Goal: Information Seeking & Learning: Find specific fact

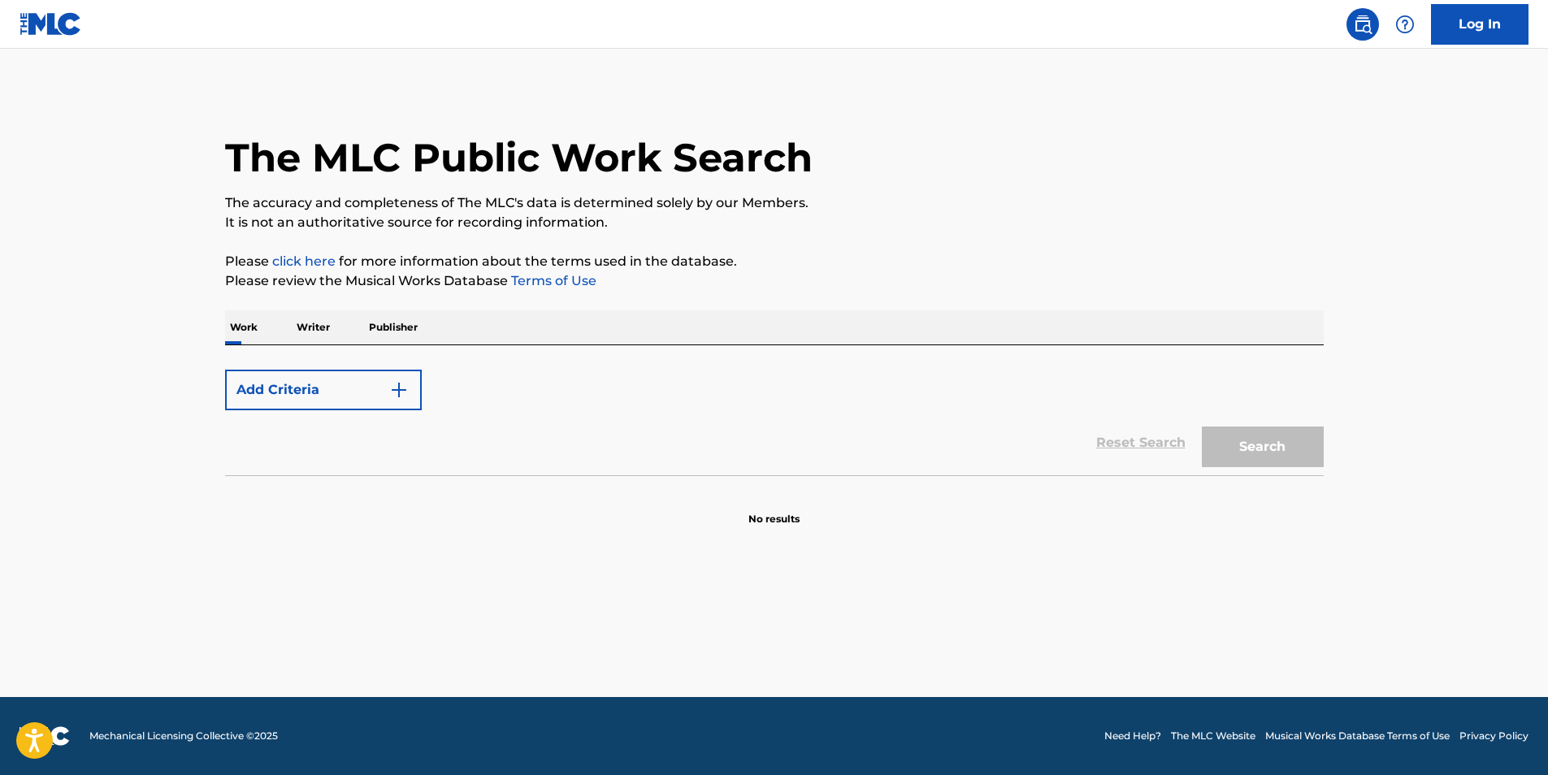
click at [318, 322] on p "Writer" at bounding box center [313, 327] width 43 height 34
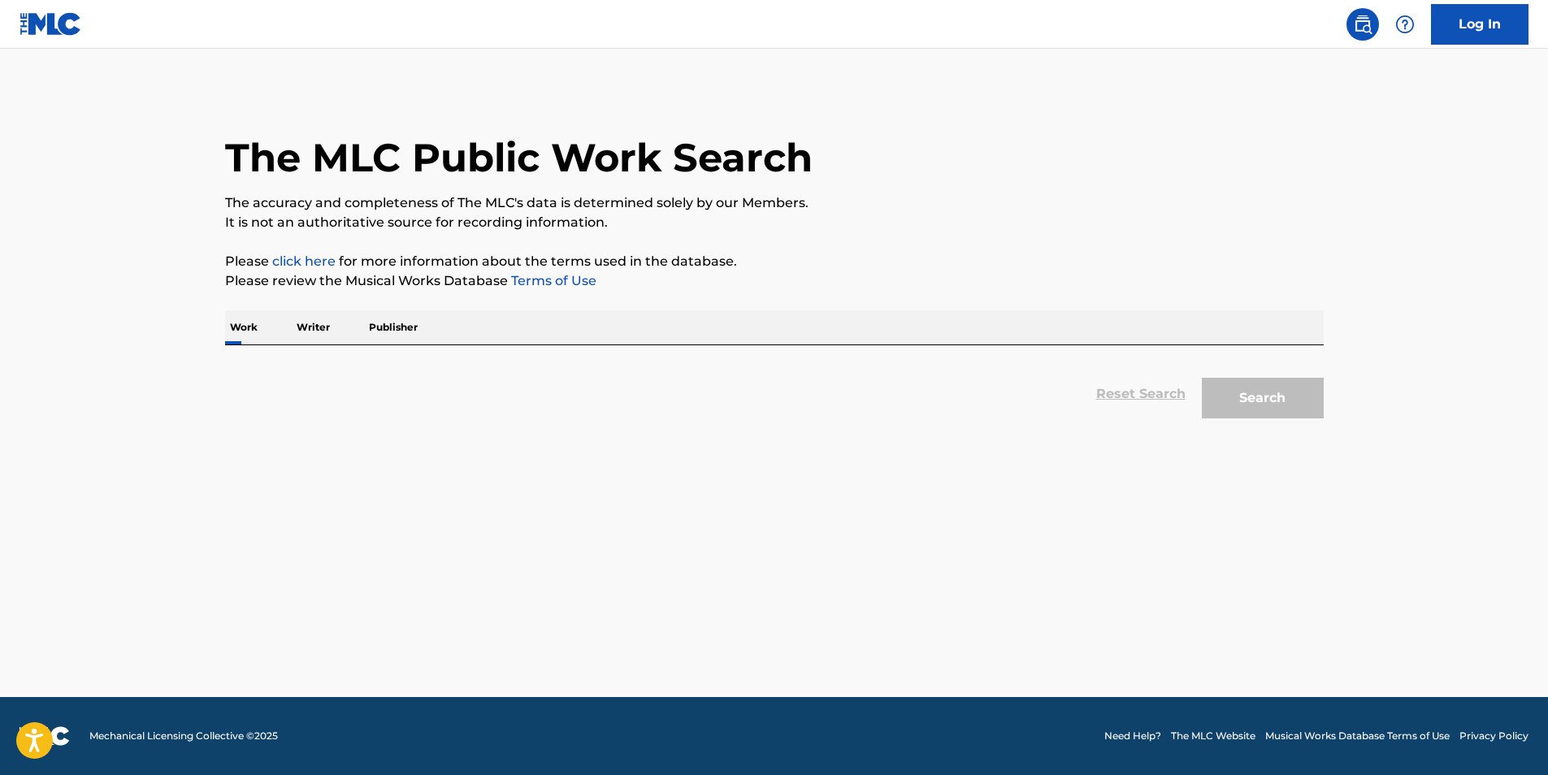
click at [314, 329] on p "Writer" at bounding box center [313, 327] width 43 height 34
click at [312, 321] on p "Writer" at bounding box center [313, 327] width 43 height 34
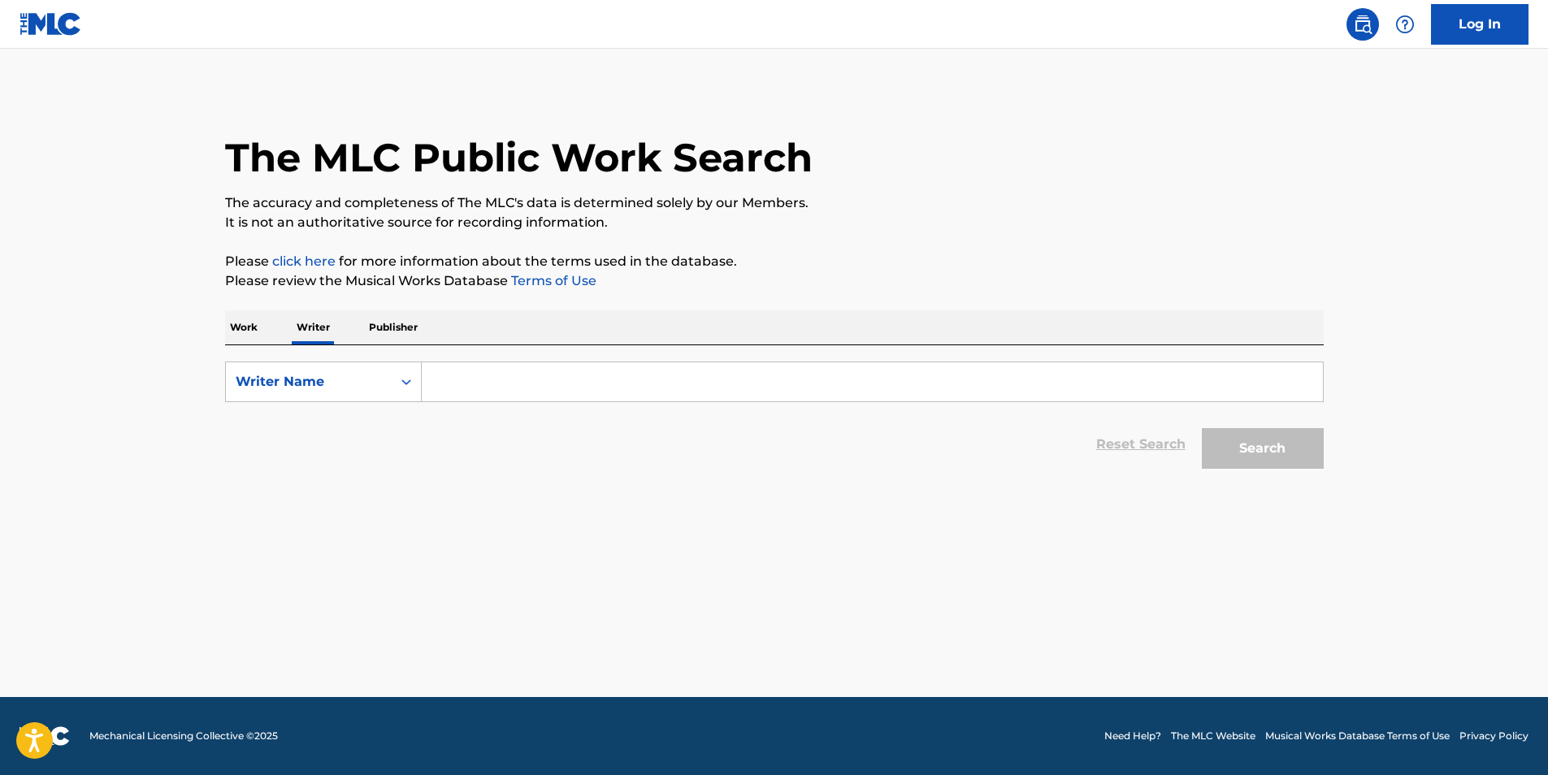
click at [306, 323] on p "Writer" at bounding box center [313, 327] width 43 height 34
click at [450, 384] on input "Search Form" at bounding box center [872, 381] width 901 height 39
click at [466, 384] on input "Search Form" at bounding box center [872, 381] width 901 height 39
paste input "[PERSON_NAME]"
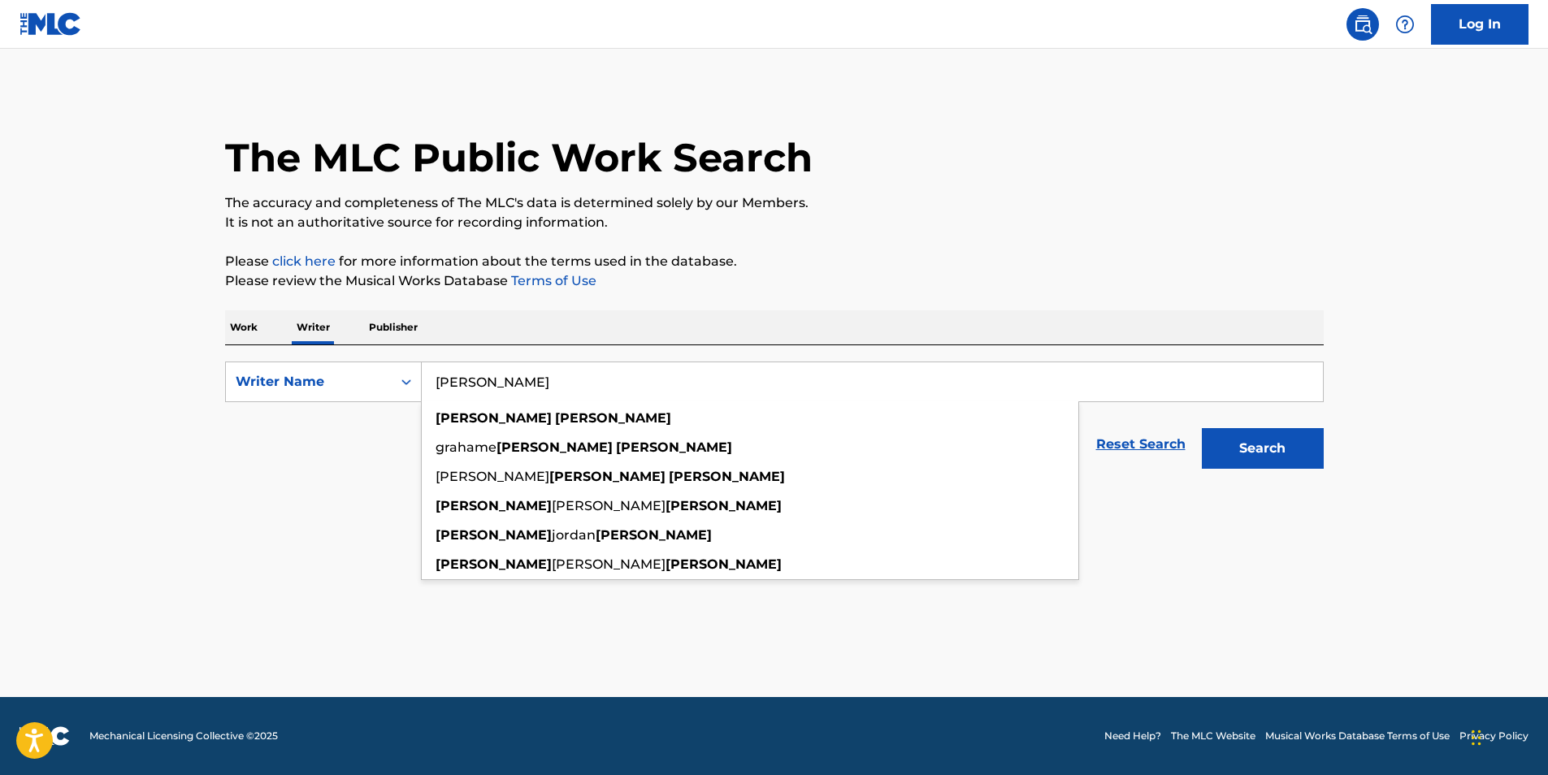
click at [498, 380] on input "[PERSON_NAME]" at bounding box center [872, 381] width 901 height 39
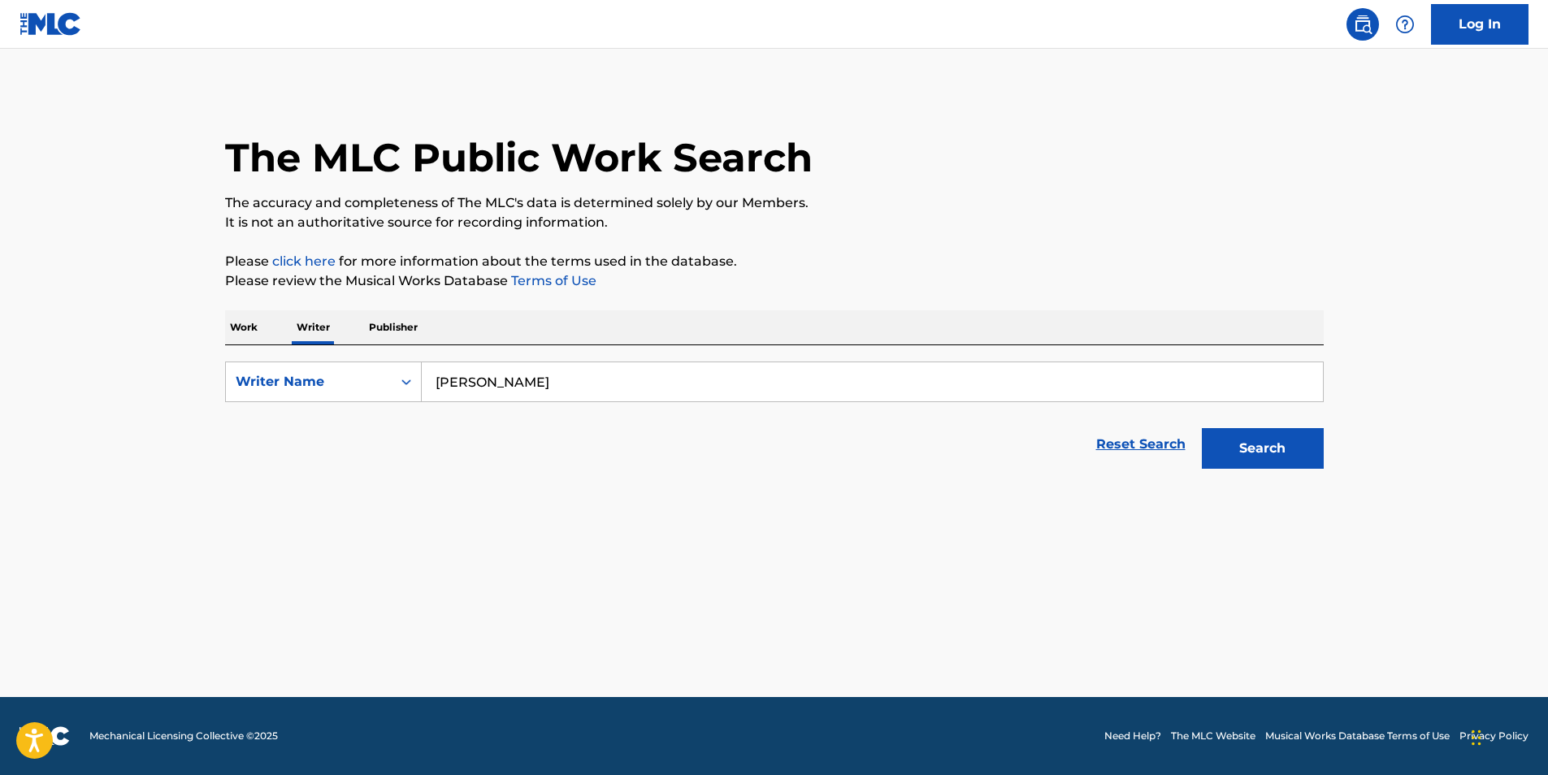
click at [1202, 428] on button "Search" at bounding box center [1263, 448] width 122 height 41
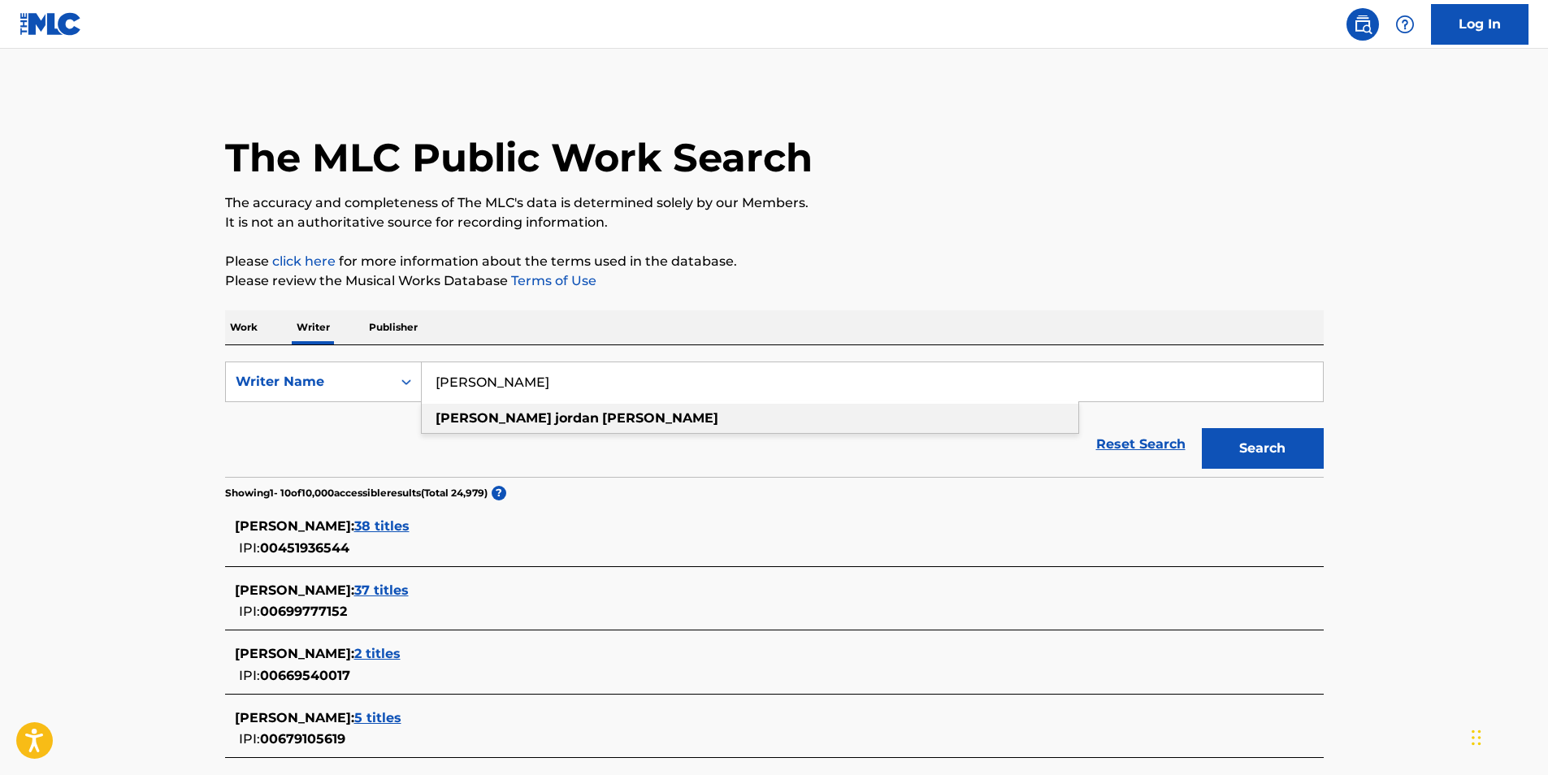
click at [555, 417] on strong "jordan" at bounding box center [577, 417] width 44 height 15
type input "[PERSON_NAME]"
drag, startPoint x: 1227, startPoint y: 456, endPoint x: 1233, endPoint y: 445, distance: 12.0
click at [1233, 446] on button "Search" at bounding box center [1263, 448] width 122 height 41
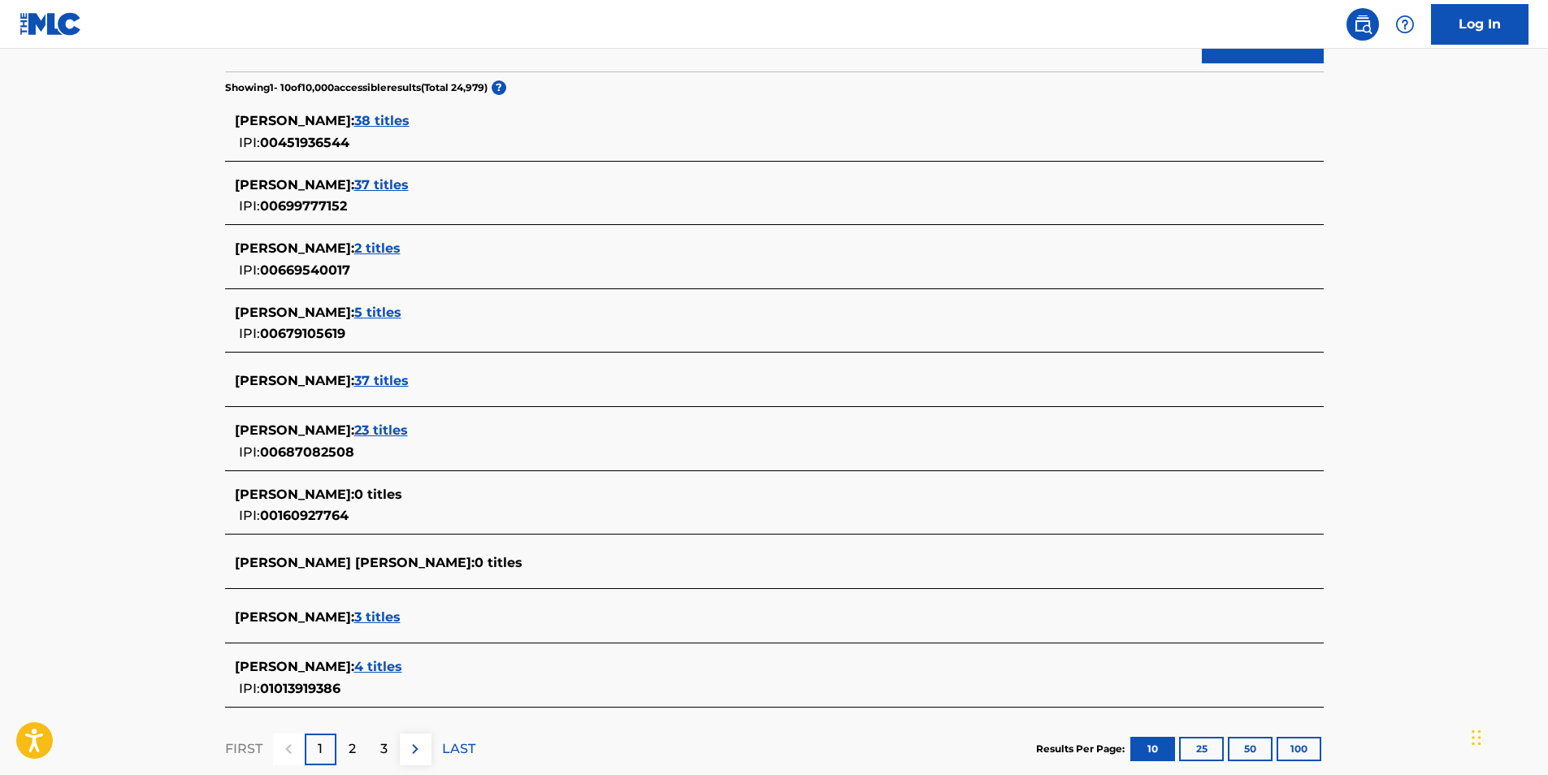
scroll to position [406, 0]
click at [402, 665] on span "4 titles" at bounding box center [378, 665] width 48 height 15
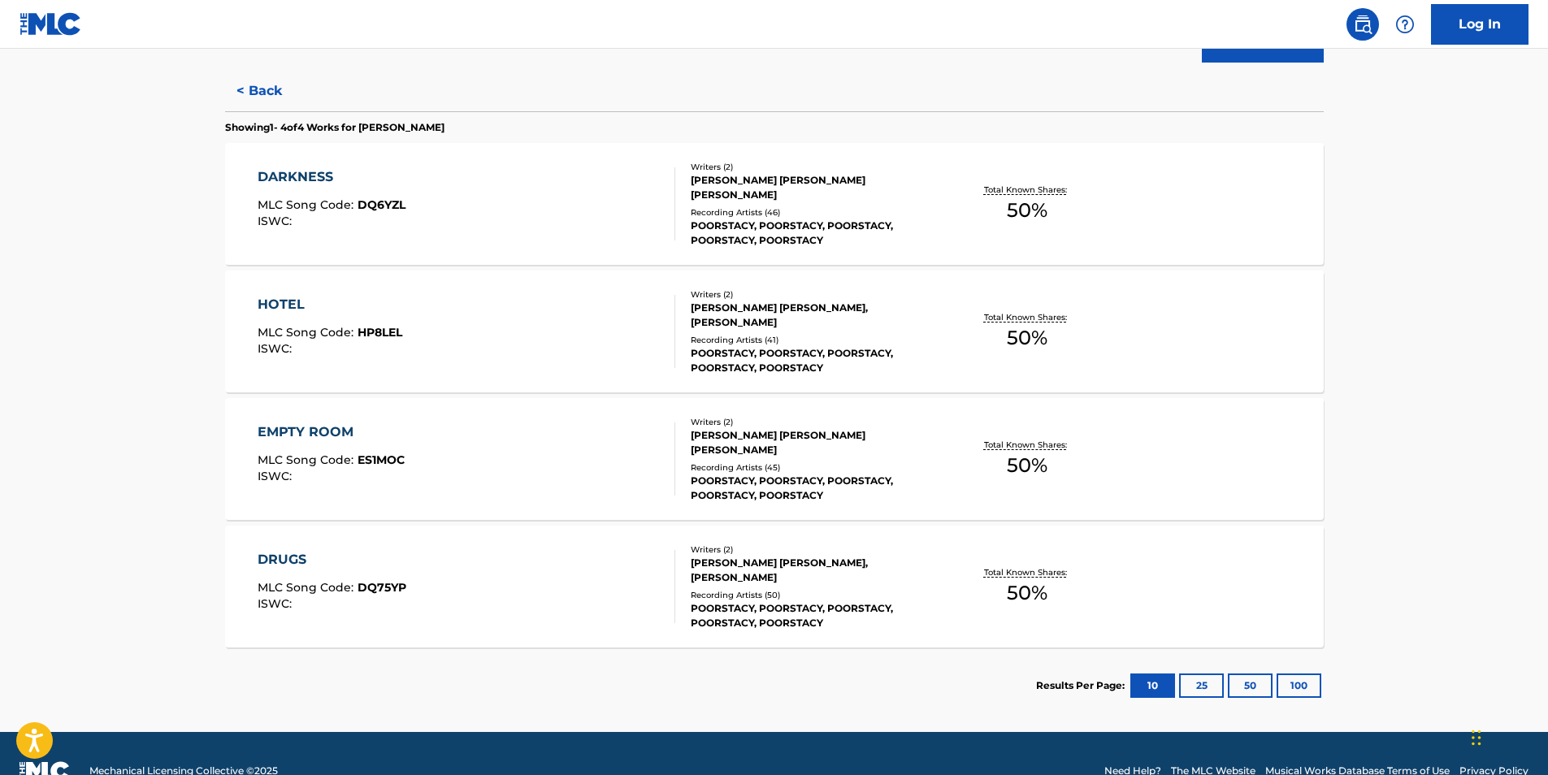
click at [762, 230] on div "POORSTACY, POORSTACY, POORSTACY, POORSTACY, POORSTACY" at bounding box center [813, 233] width 245 height 29
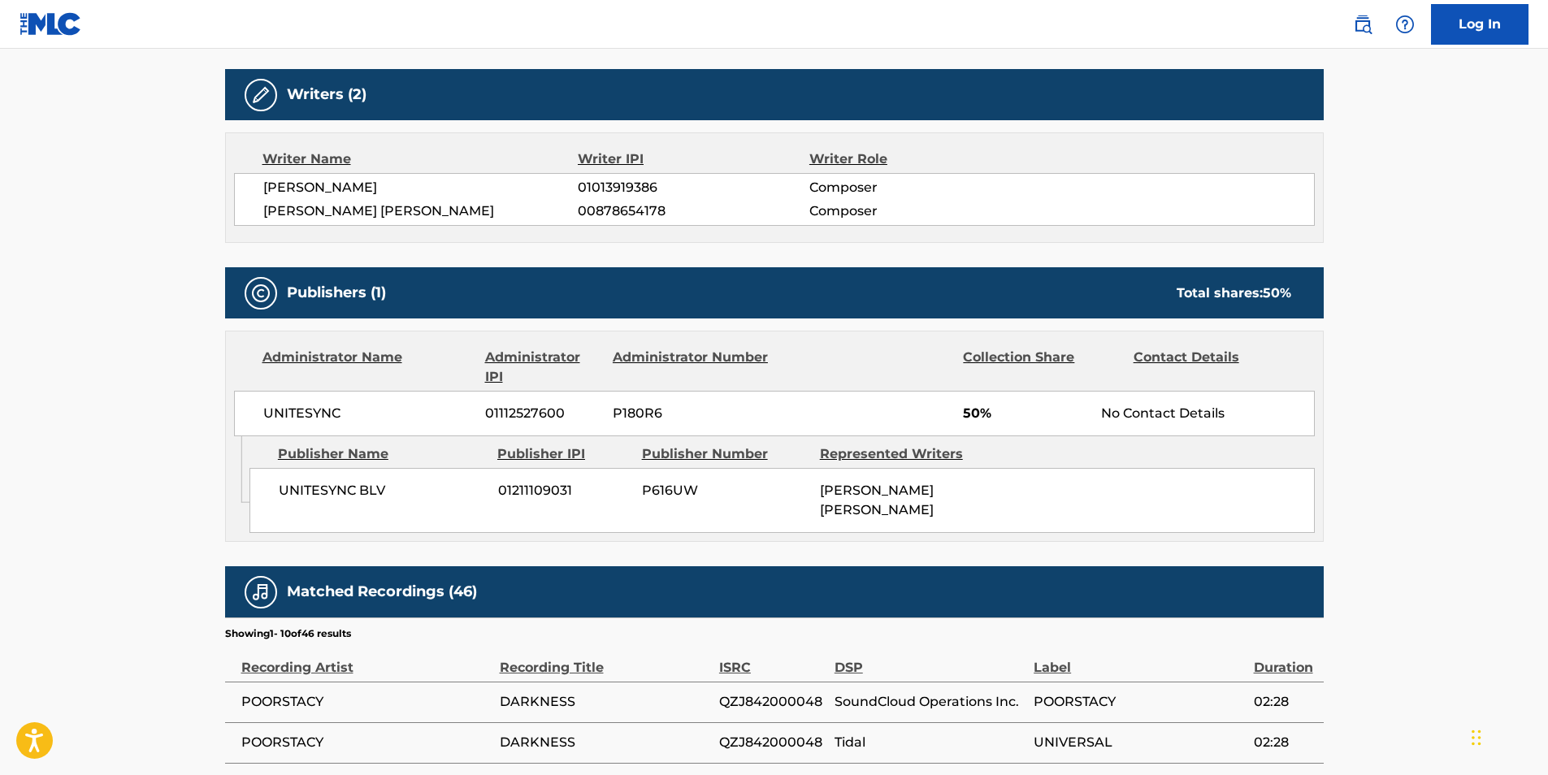
scroll to position [488, 0]
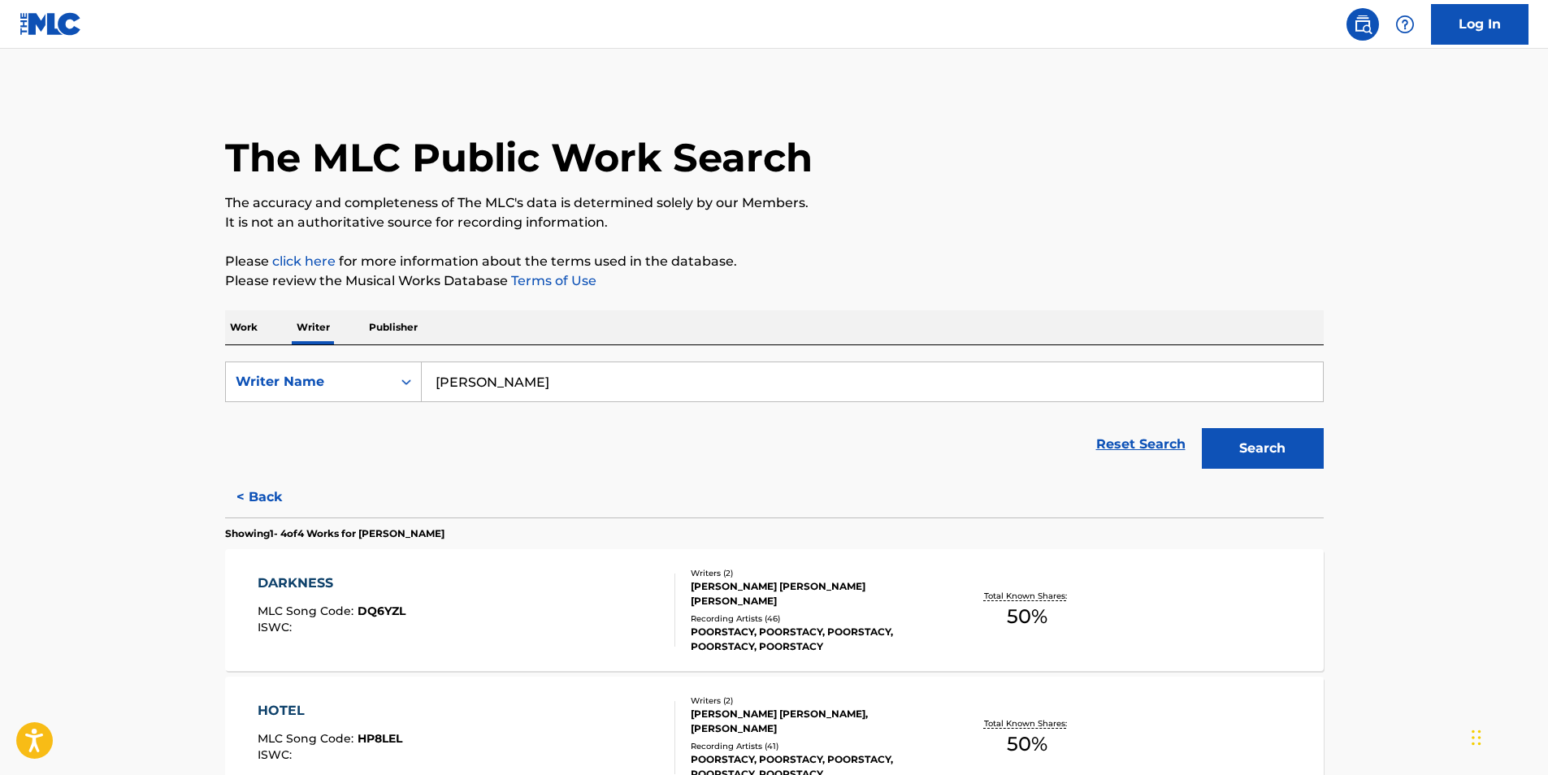
click at [417, 614] on div "DARKNESS MLC Song Code : DQ6YZL ISWC :" at bounding box center [467, 610] width 418 height 73
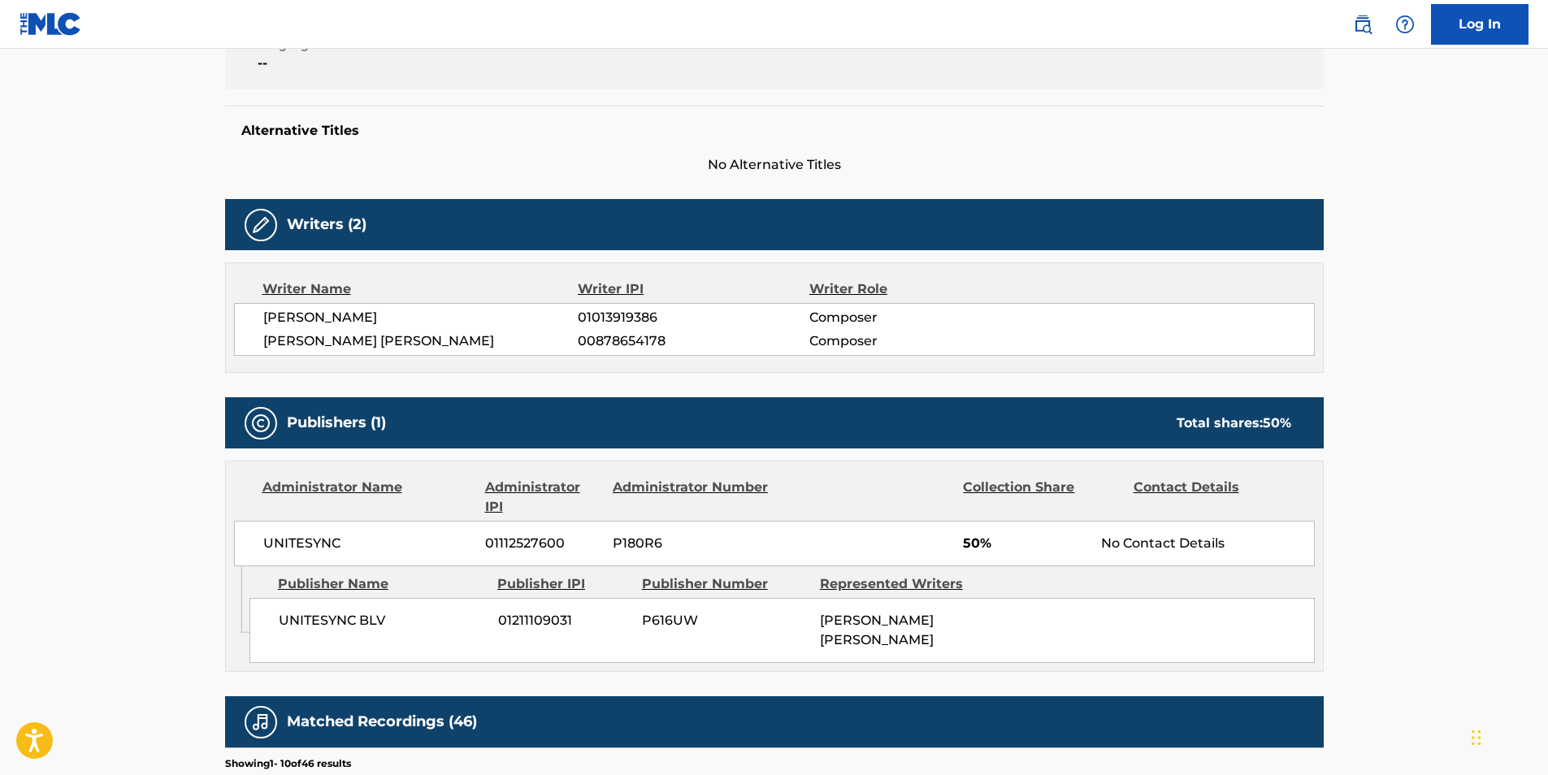
scroll to position [163, 0]
